Goal: Information Seeking & Learning: Learn about a topic

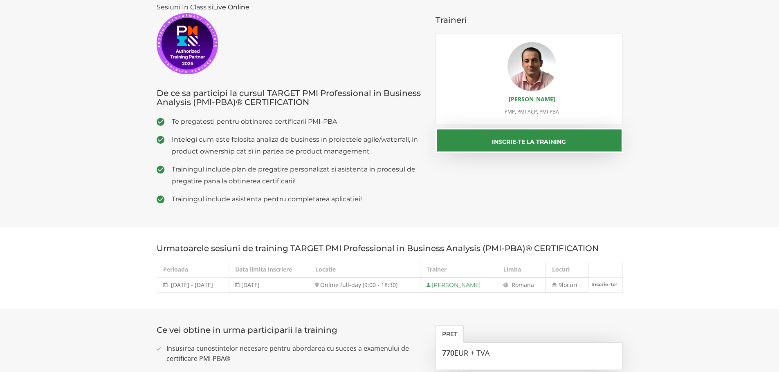
drag, startPoint x: 0, startPoint y: 0, endPoint x: 685, endPoint y: 165, distance: 704.6
click at [685, 165] on section "Sesiuni In Class si Live Online De ce sa participi la cursul TARGET PMI Profess…" at bounding box center [389, 106] width 779 height 243
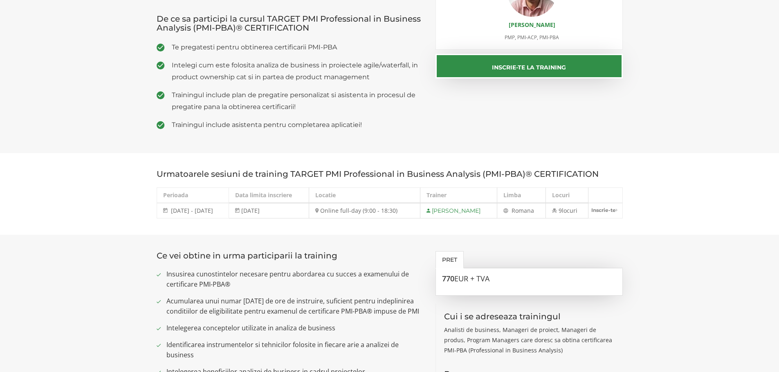
scroll to position [121, 0]
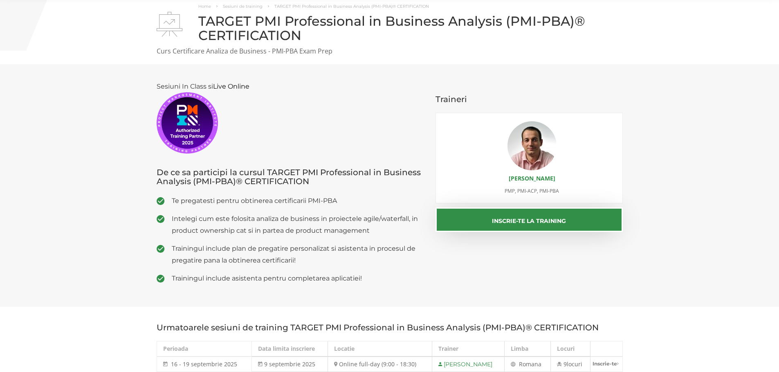
scroll to position [39, 0]
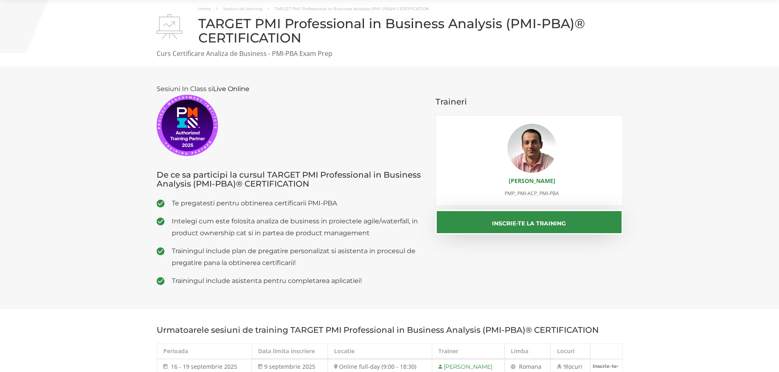
click at [518, 151] on img at bounding box center [531, 148] width 49 height 49
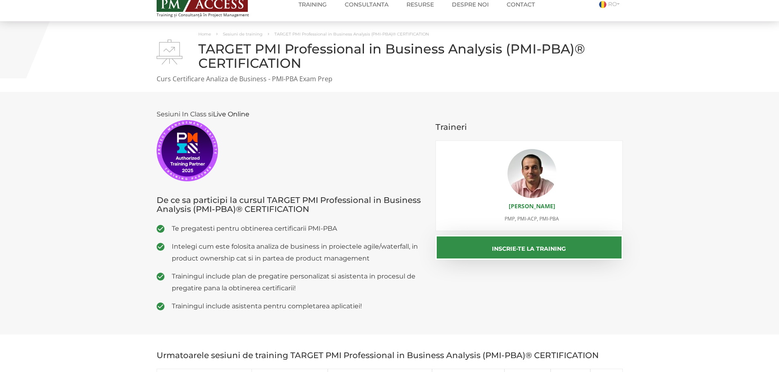
scroll to position [7, 0]
